Goal: Information Seeking & Learning: Learn about a topic

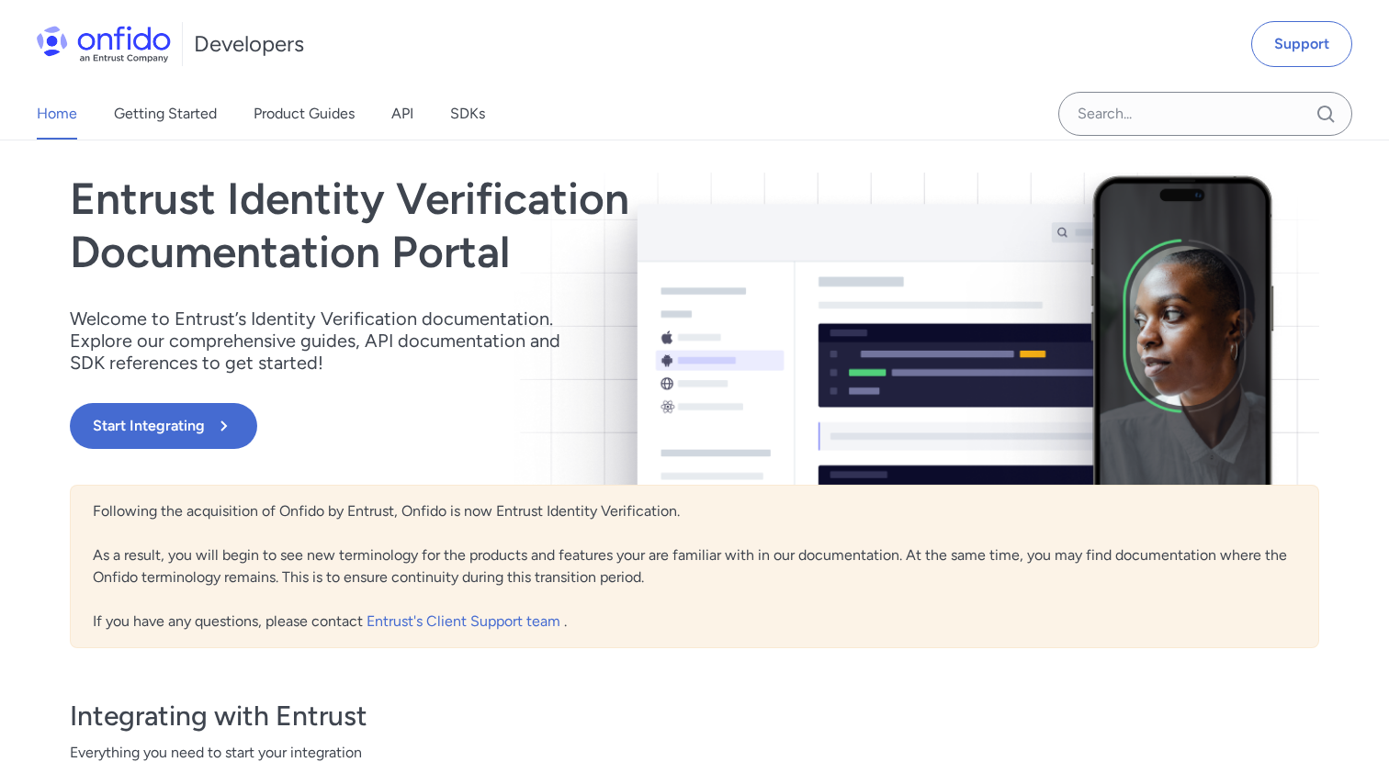
scroll to position [82, 0]
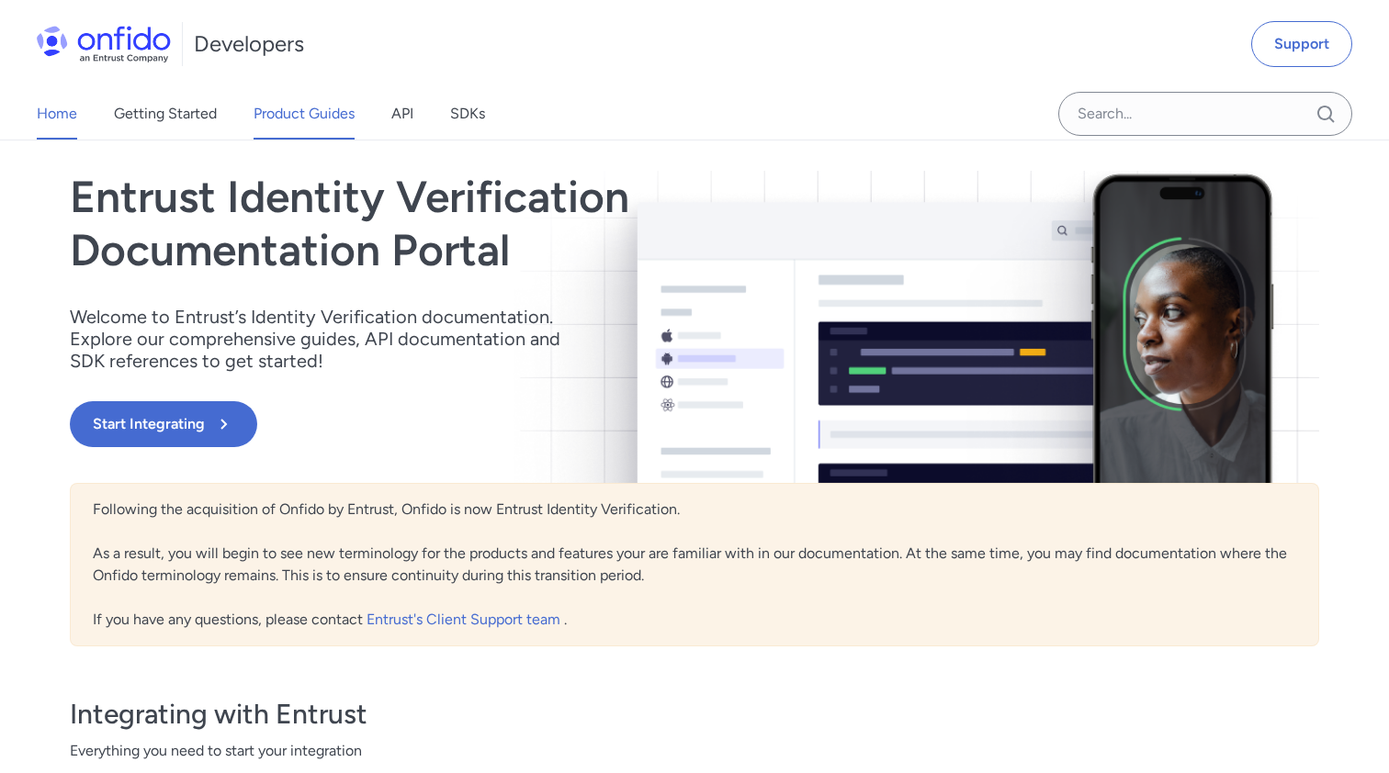
click at [307, 116] on link "Product Guides" at bounding box center [303, 113] width 101 height 51
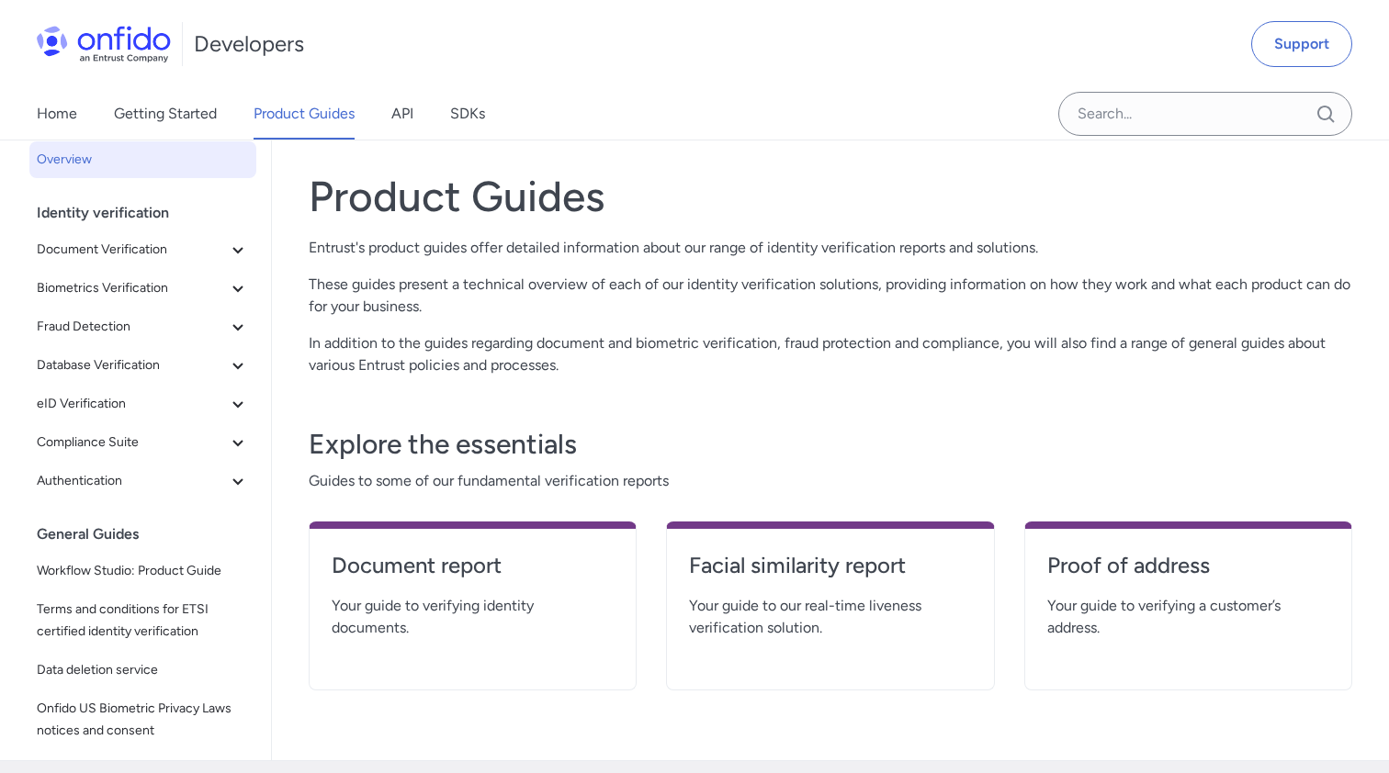
click at [382, 117] on div "Home Getting Started Product Guides API SDKs" at bounding box center [279, 113] width 558 height 51
click at [393, 118] on link "API" at bounding box center [402, 113] width 22 height 51
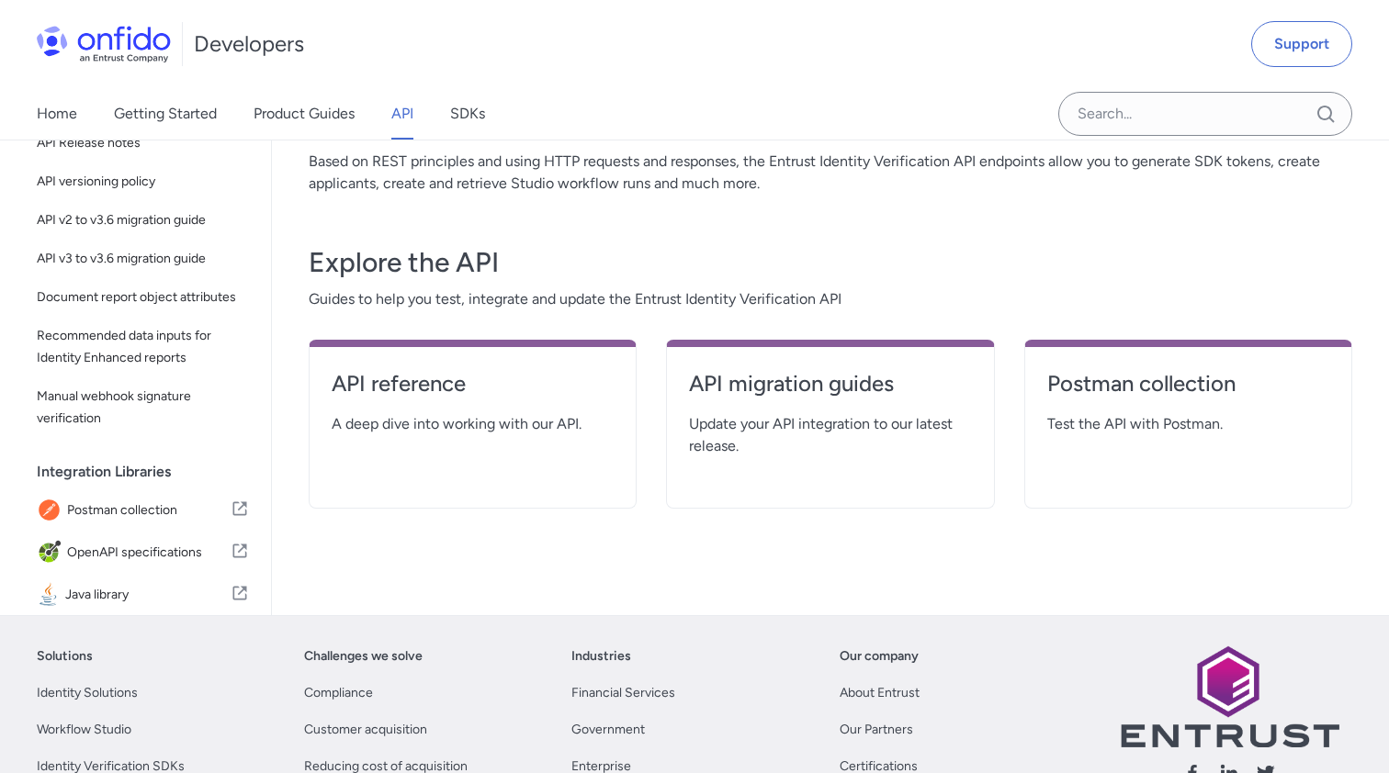
scroll to position [243, 0]
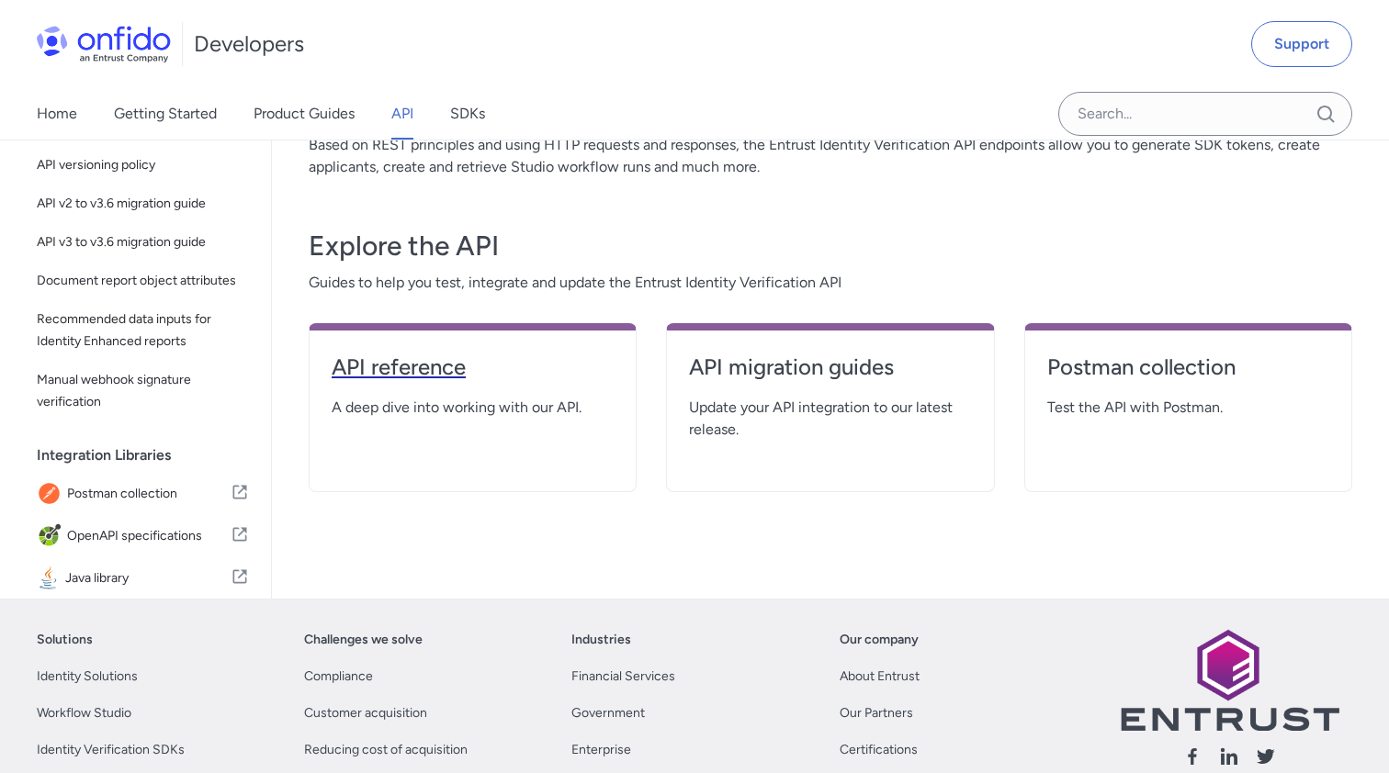
click at [416, 354] on h4 "API reference" at bounding box center [473, 367] width 282 height 29
select select "http"
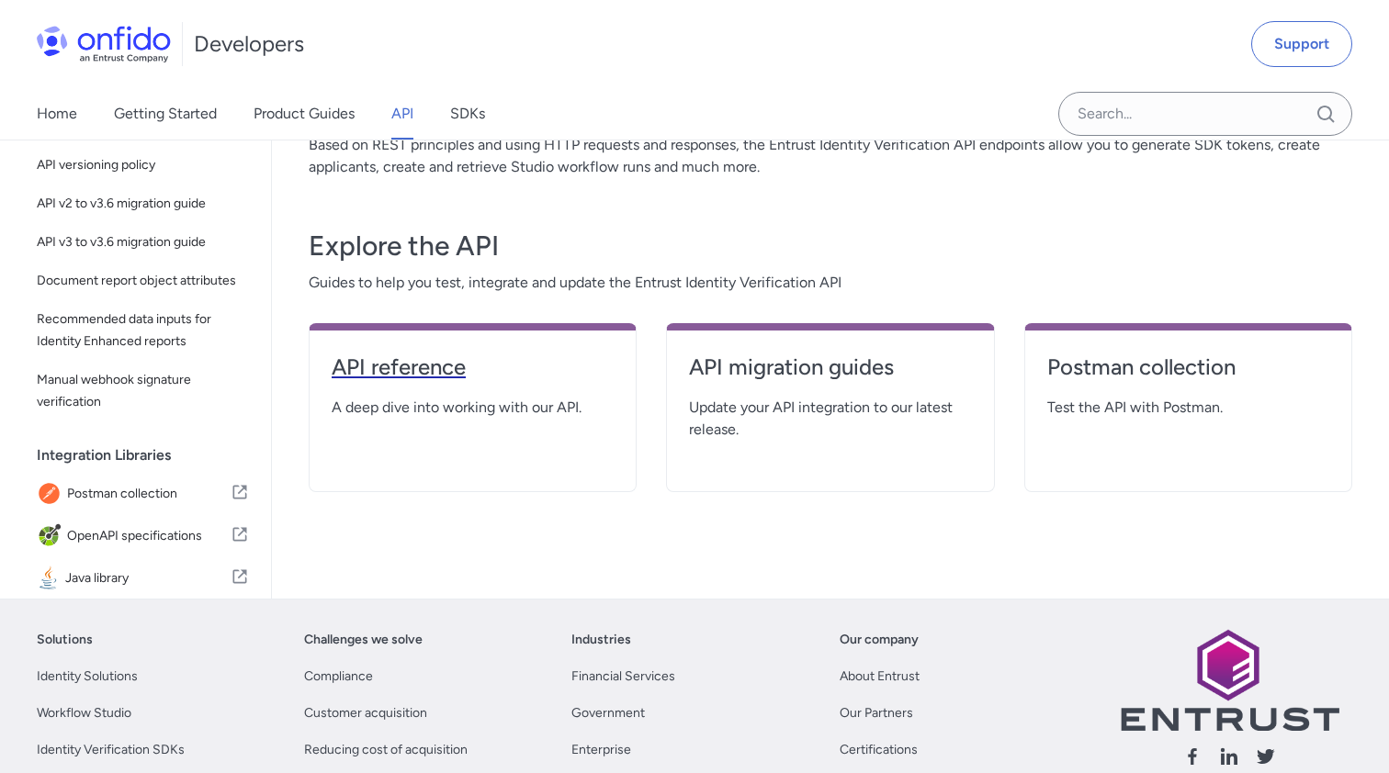
select select "http"
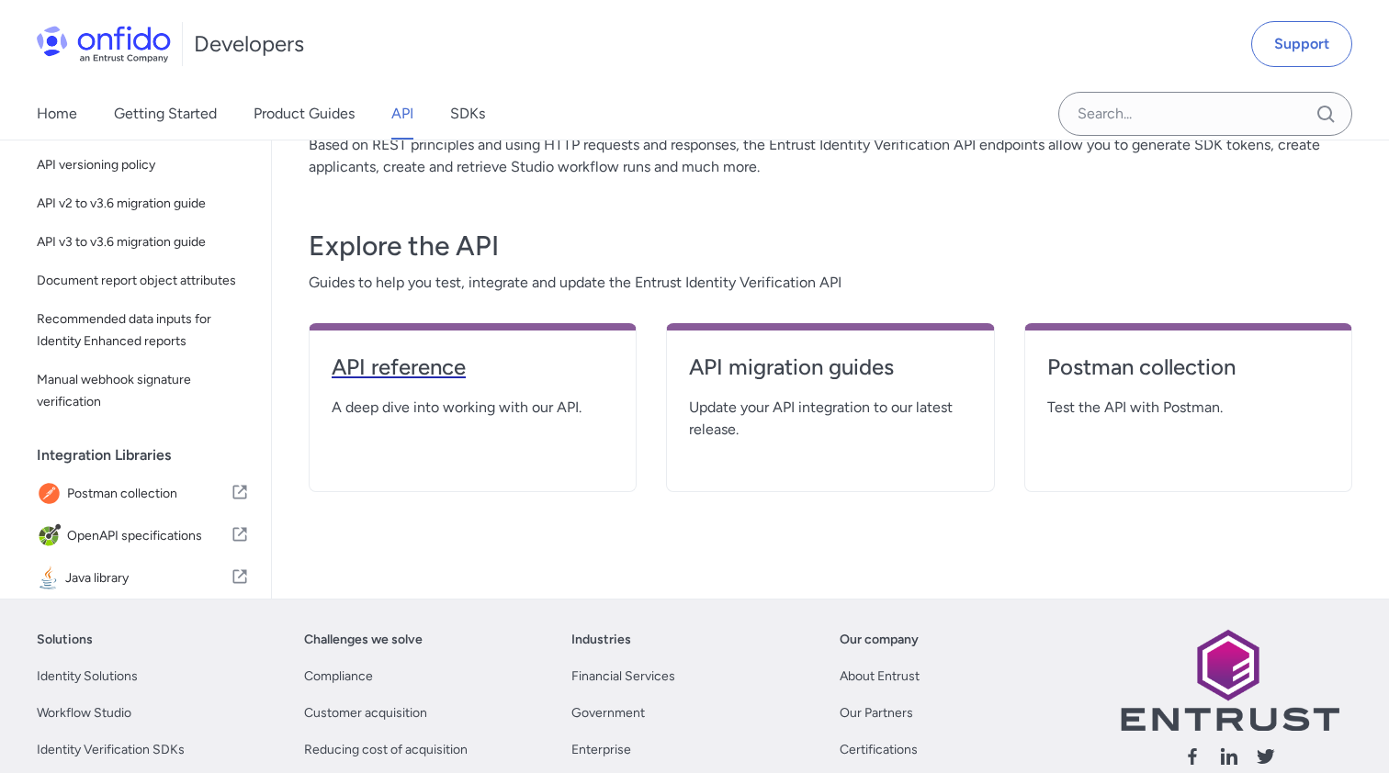
select select "http"
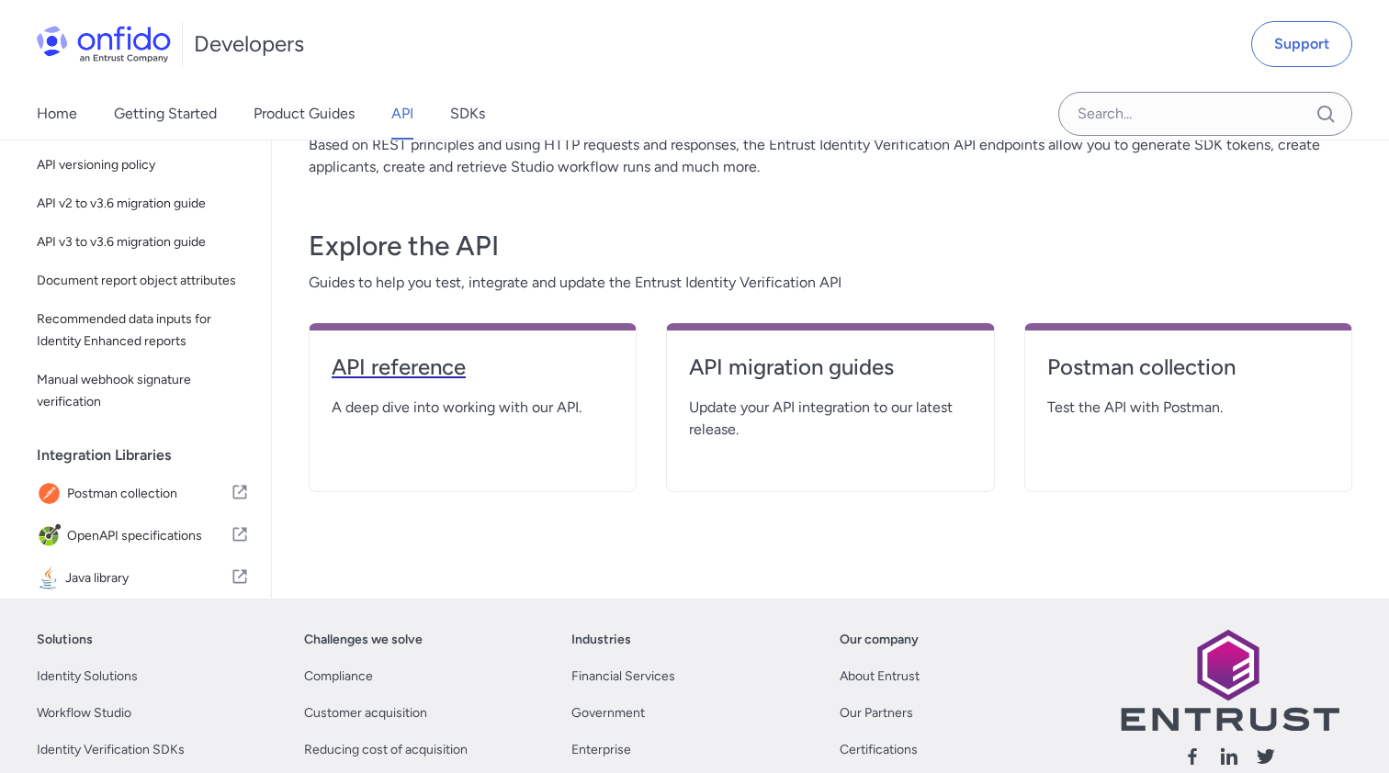
select select "http"
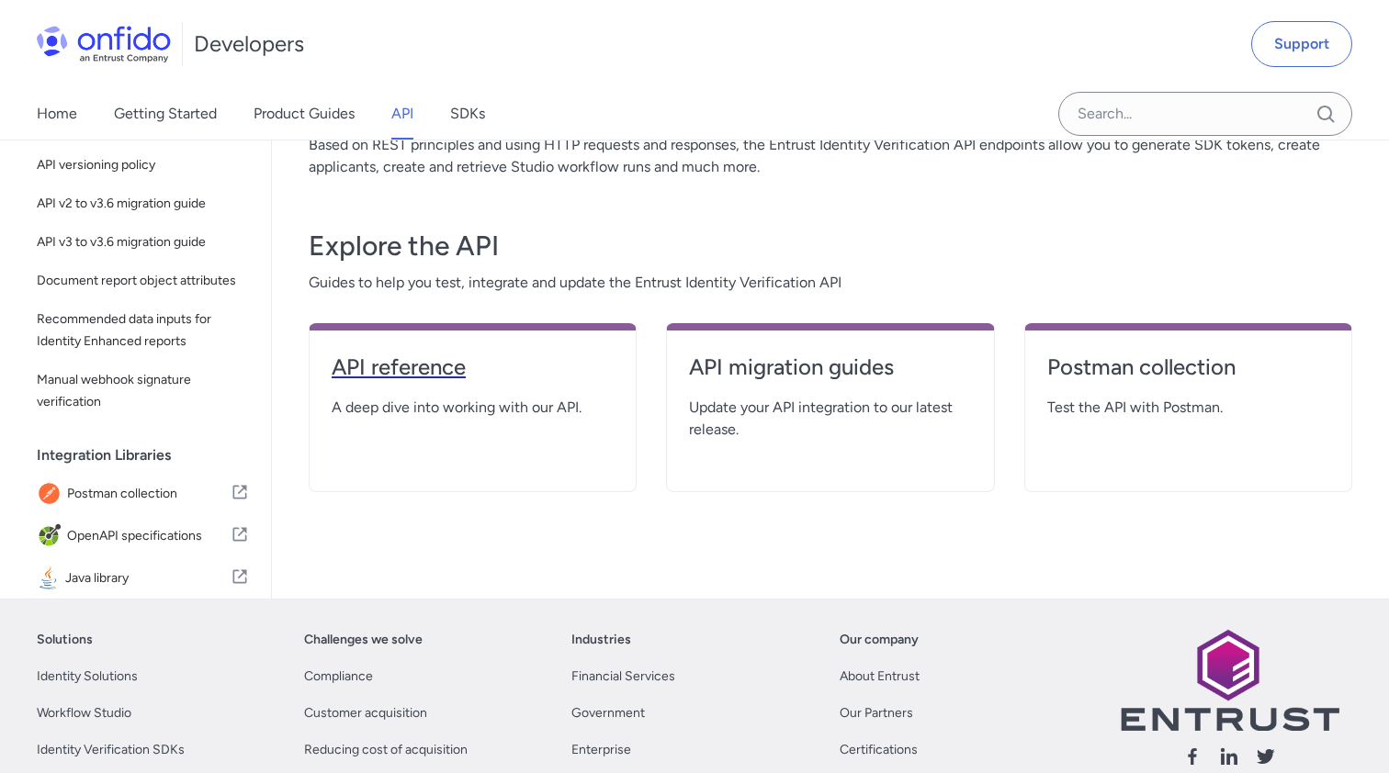
select select "http"
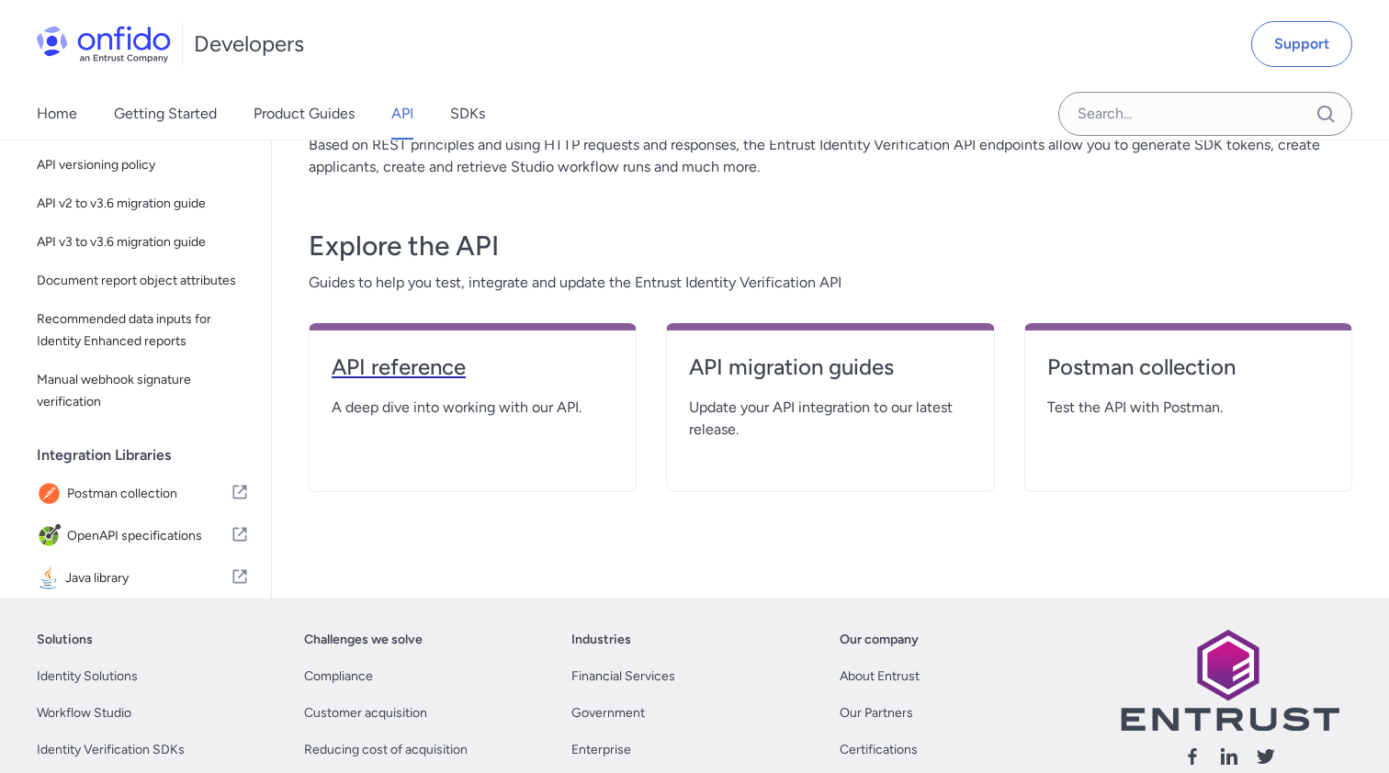
select select "http"
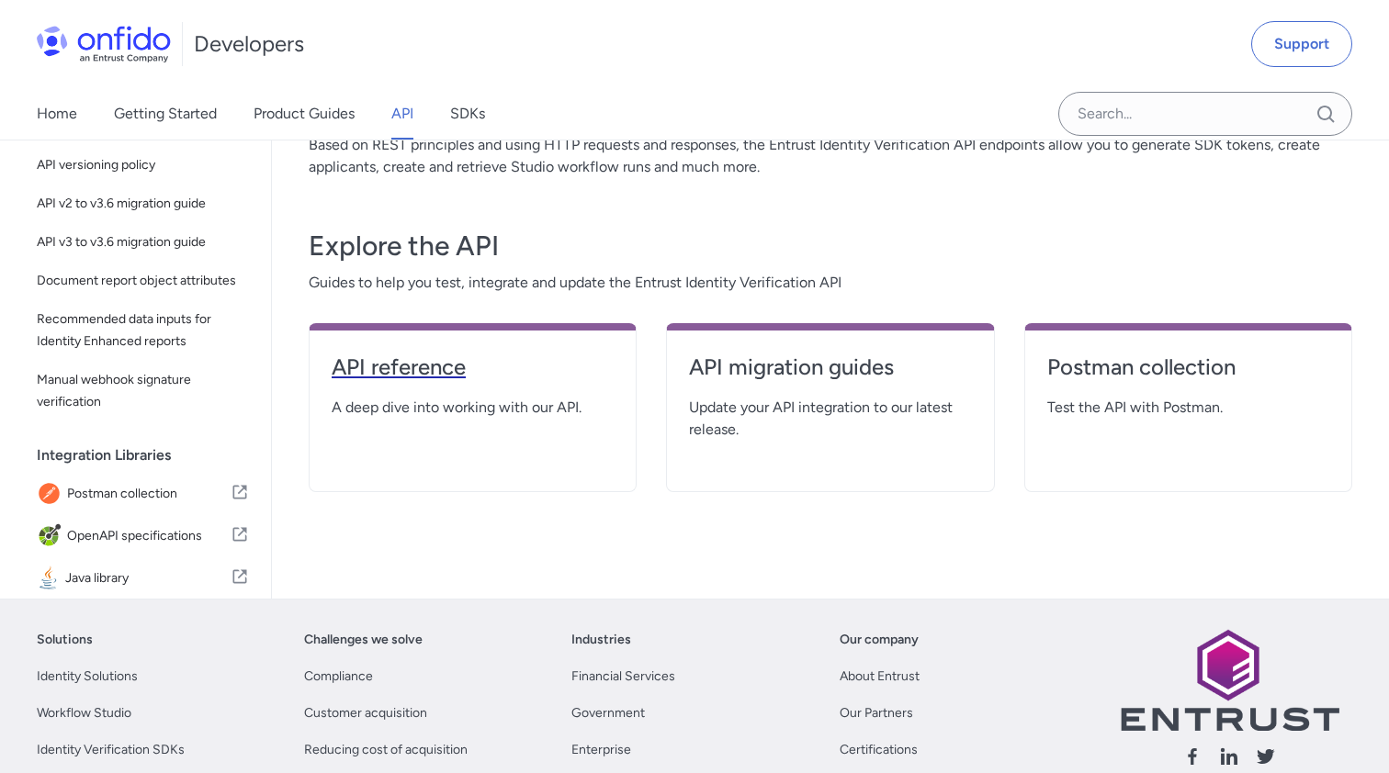
select select "http"
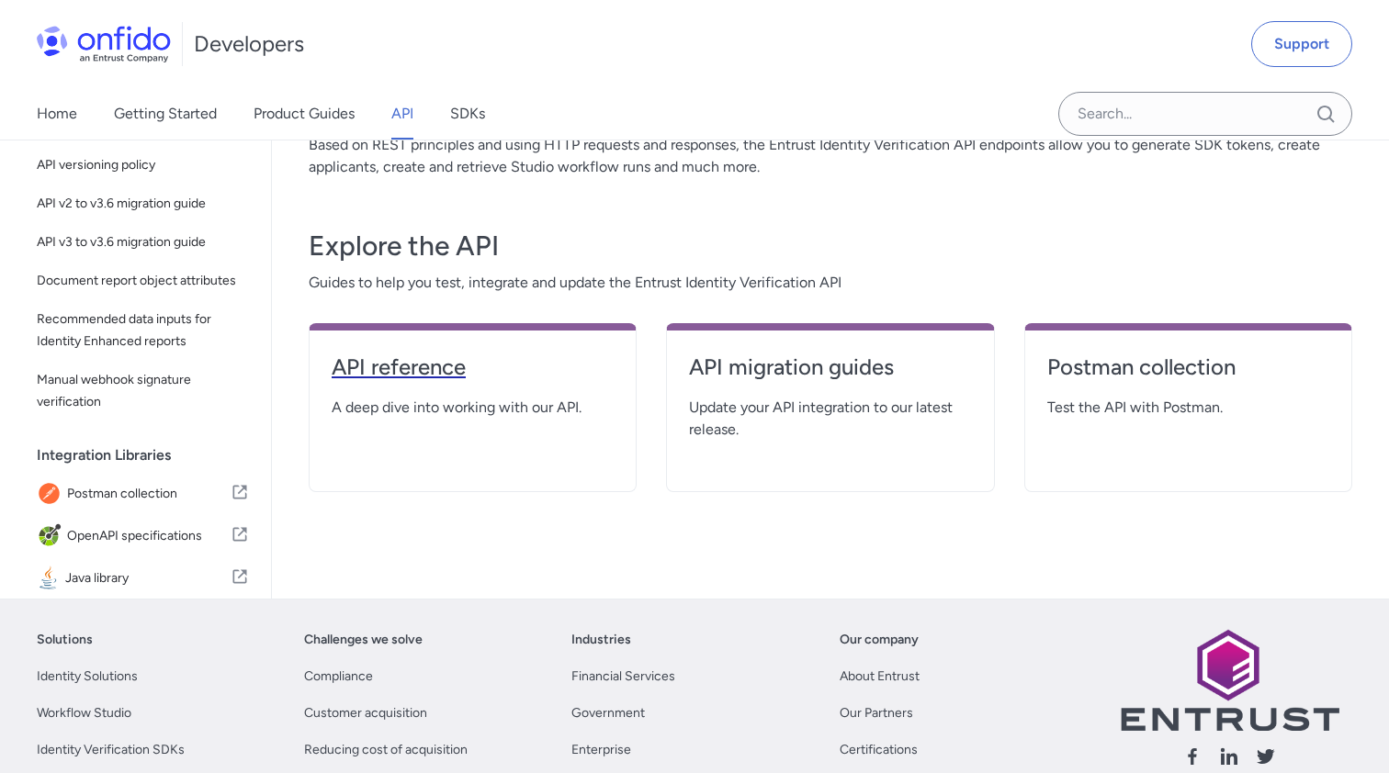
select select "http"
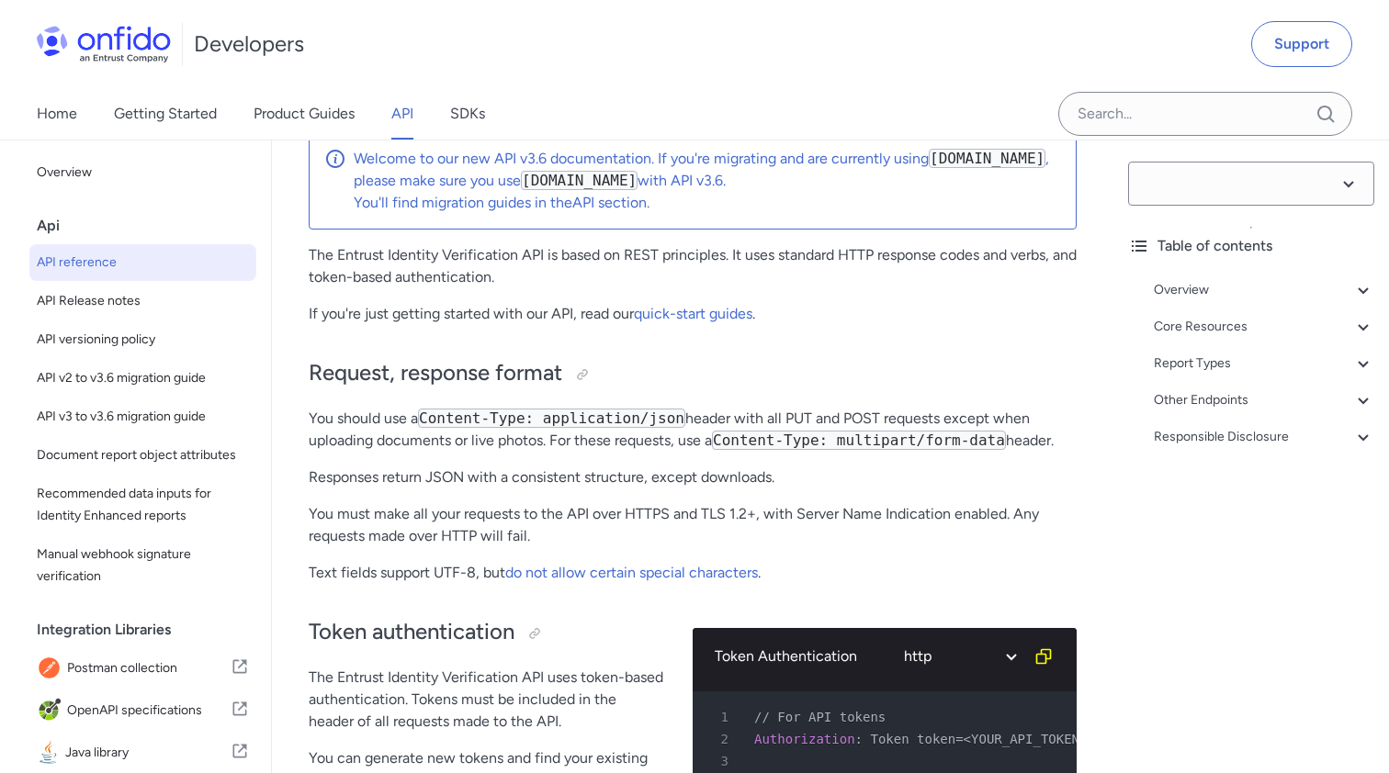
select select "3.6.0"
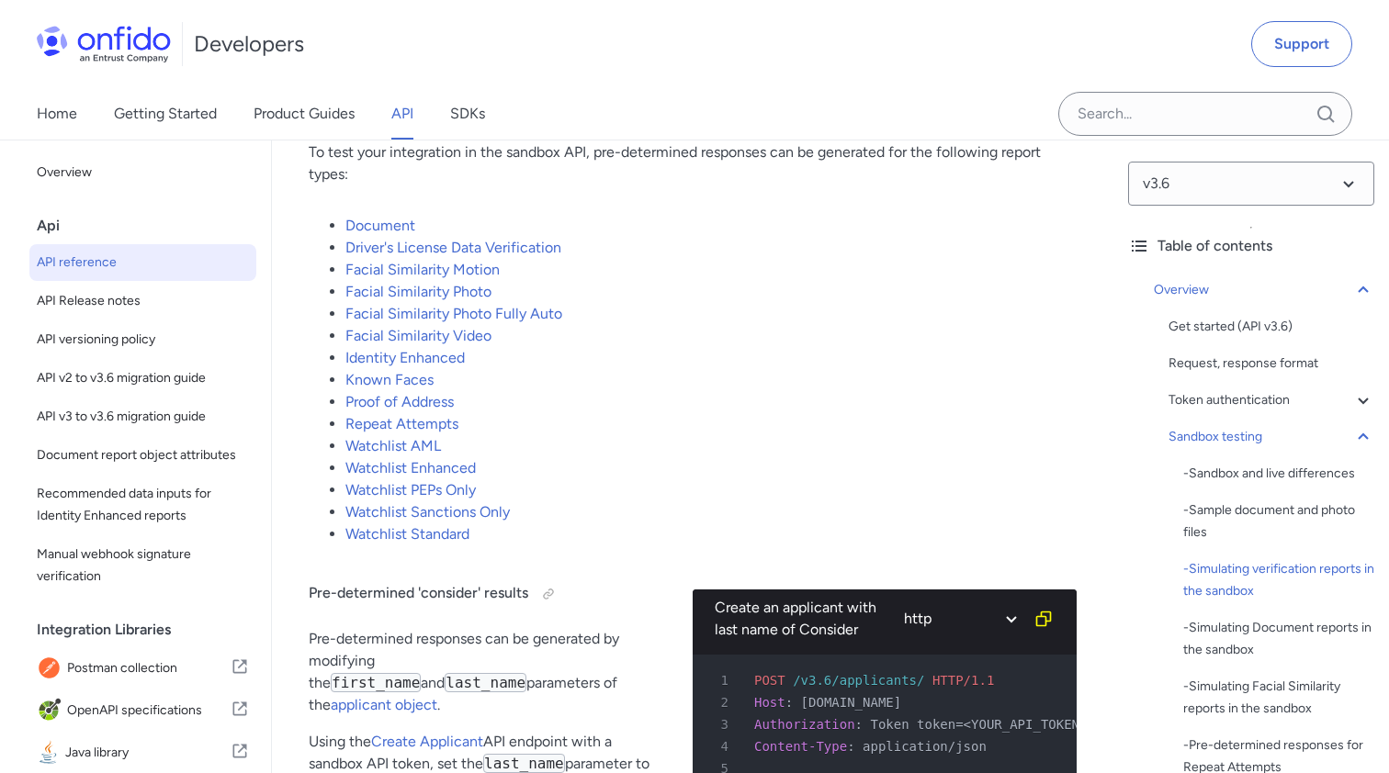
scroll to position [3936, 0]
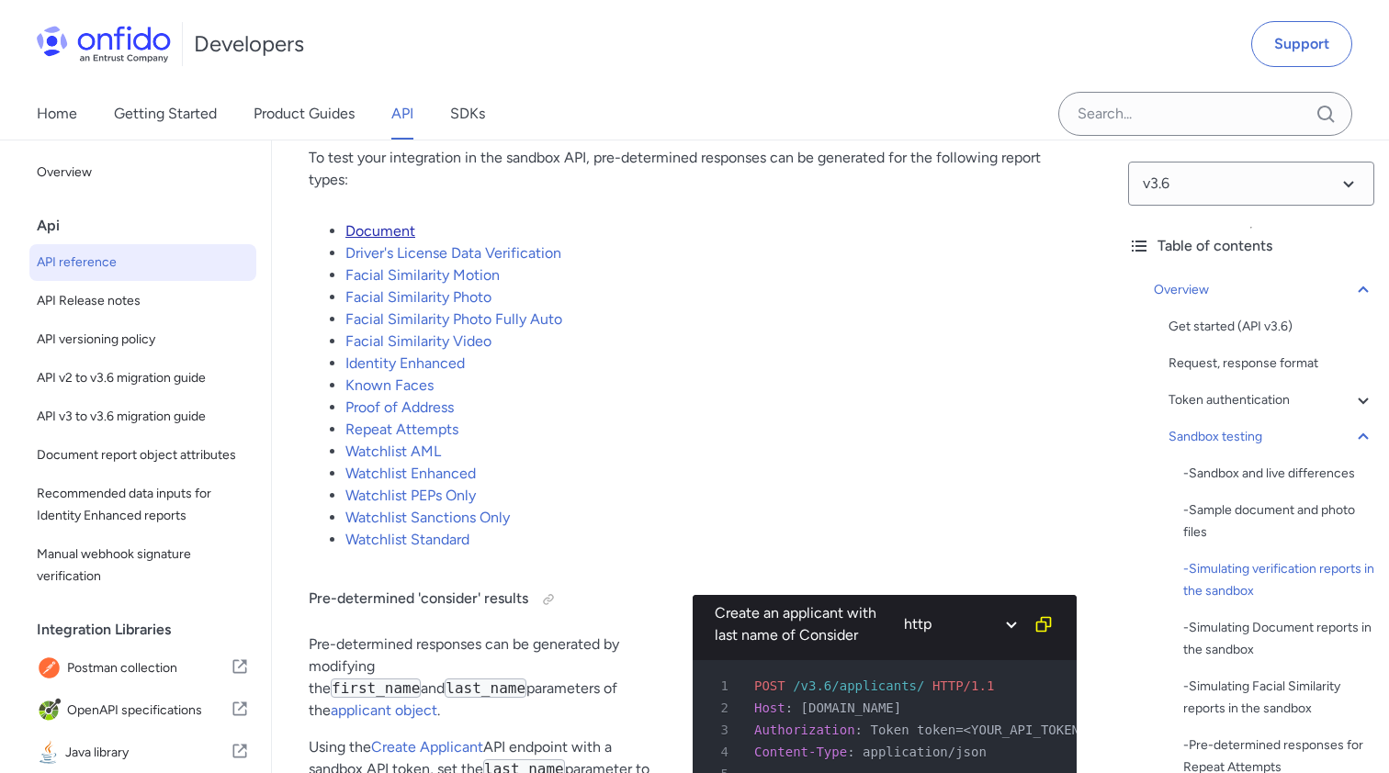
click at [399, 240] on link "Document" at bounding box center [380, 230] width 70 height 17
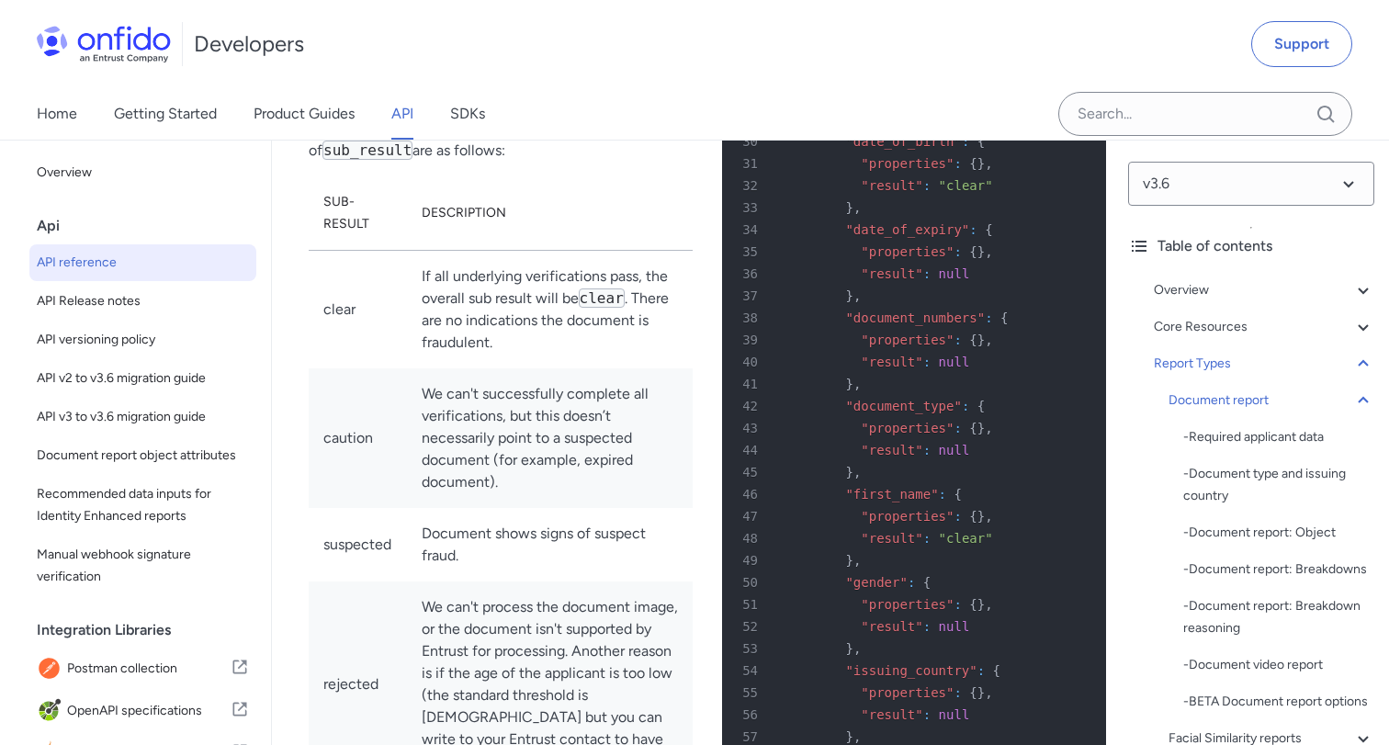
scroll to position [79800, 0]
